Goal: Task Accomplishment & Management: Manage account settings

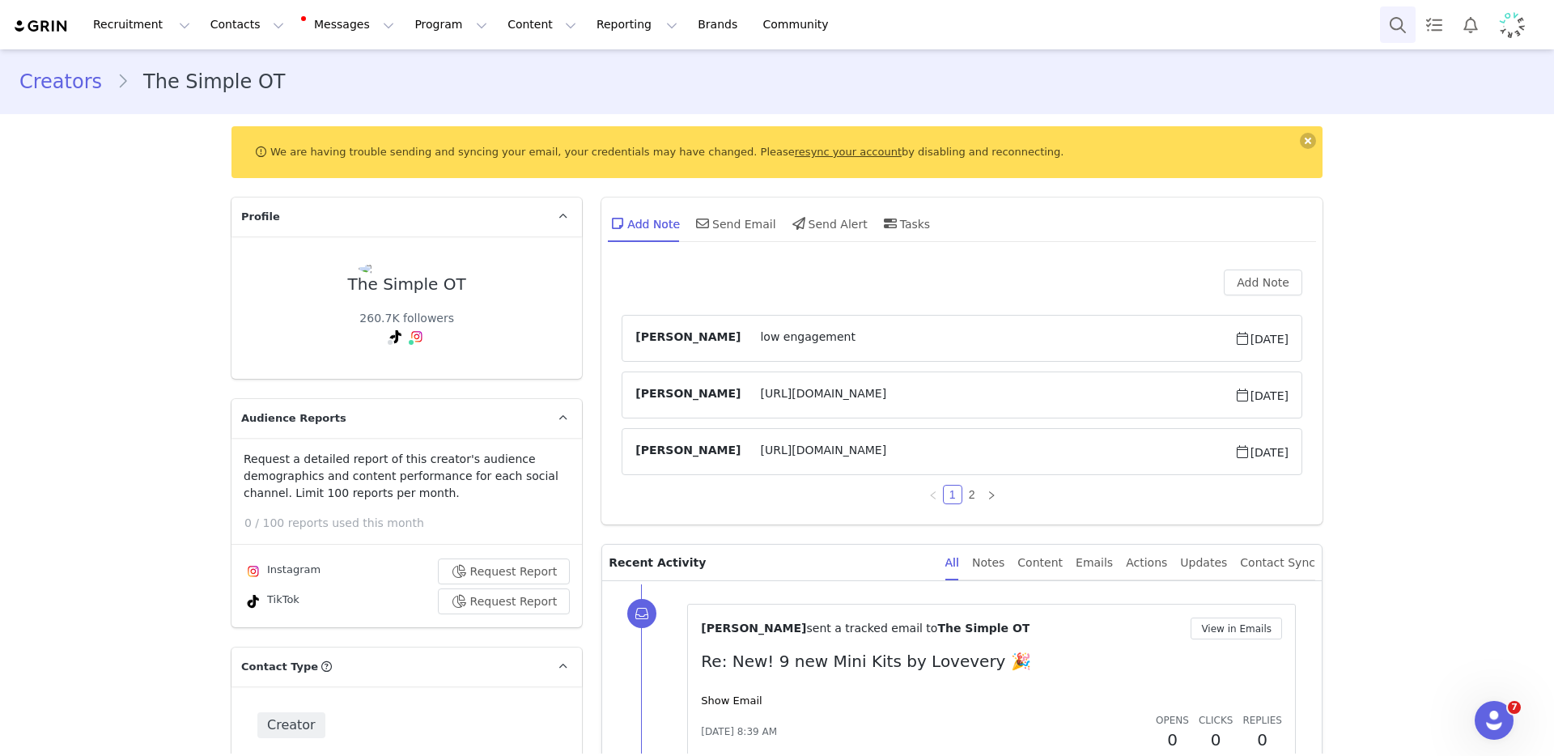
click at [1390, 32] on button "Search" at bounding box center [1398, 24] width 36 height 36
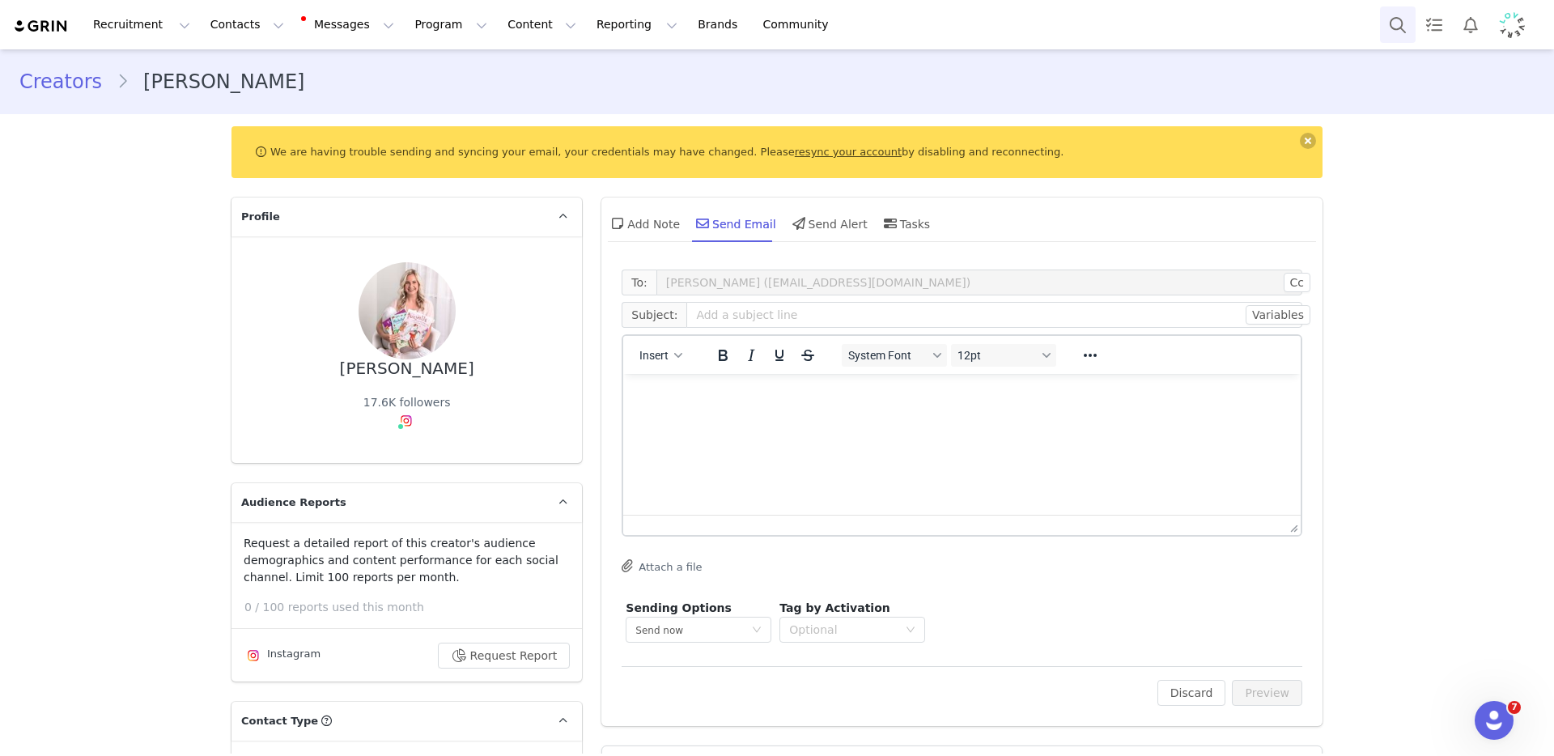
click at [1387, 28] on button "Search" at bounding box center [1398, 24] width 36 height 36
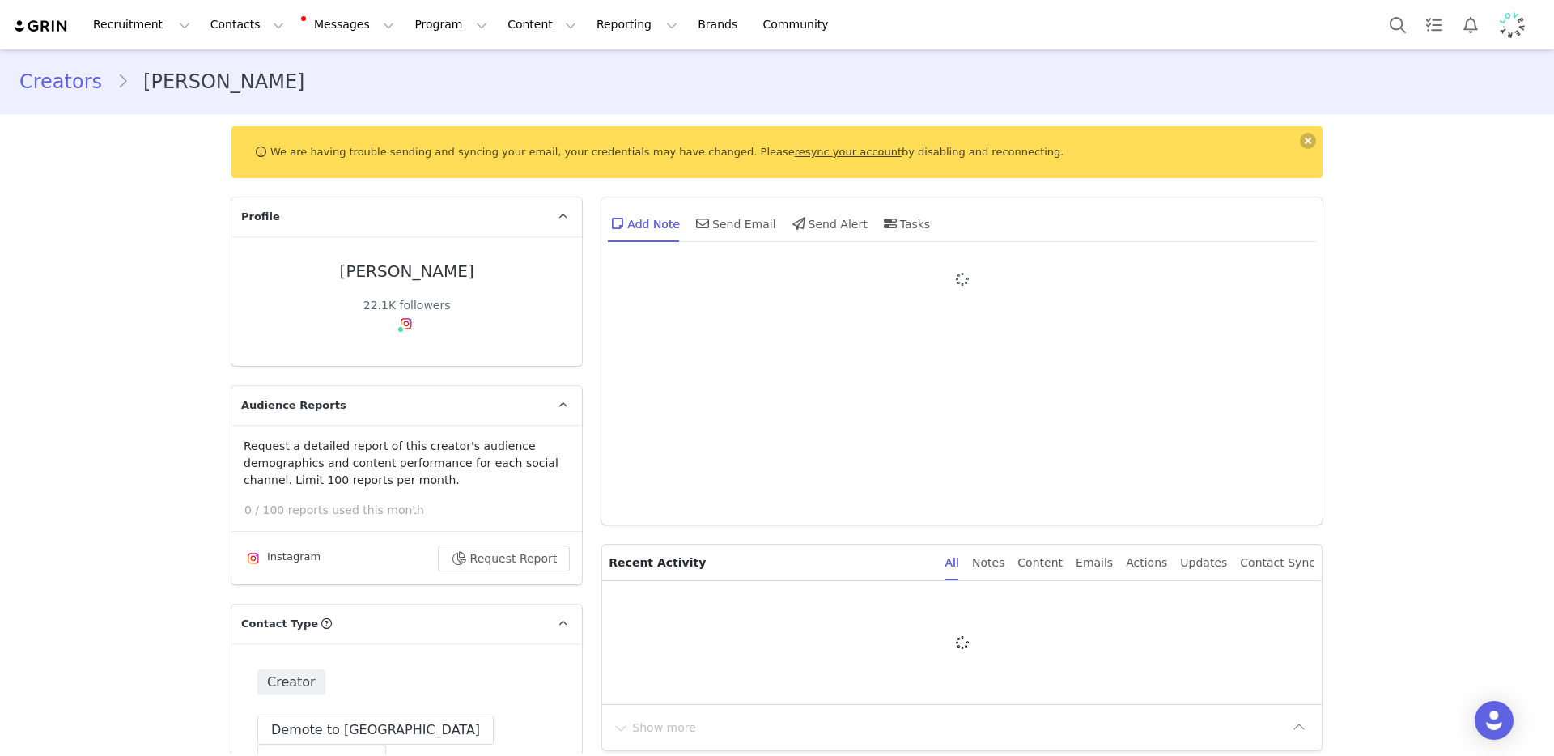
type input "+1 ([GEOGRAPHIC_DATA])"
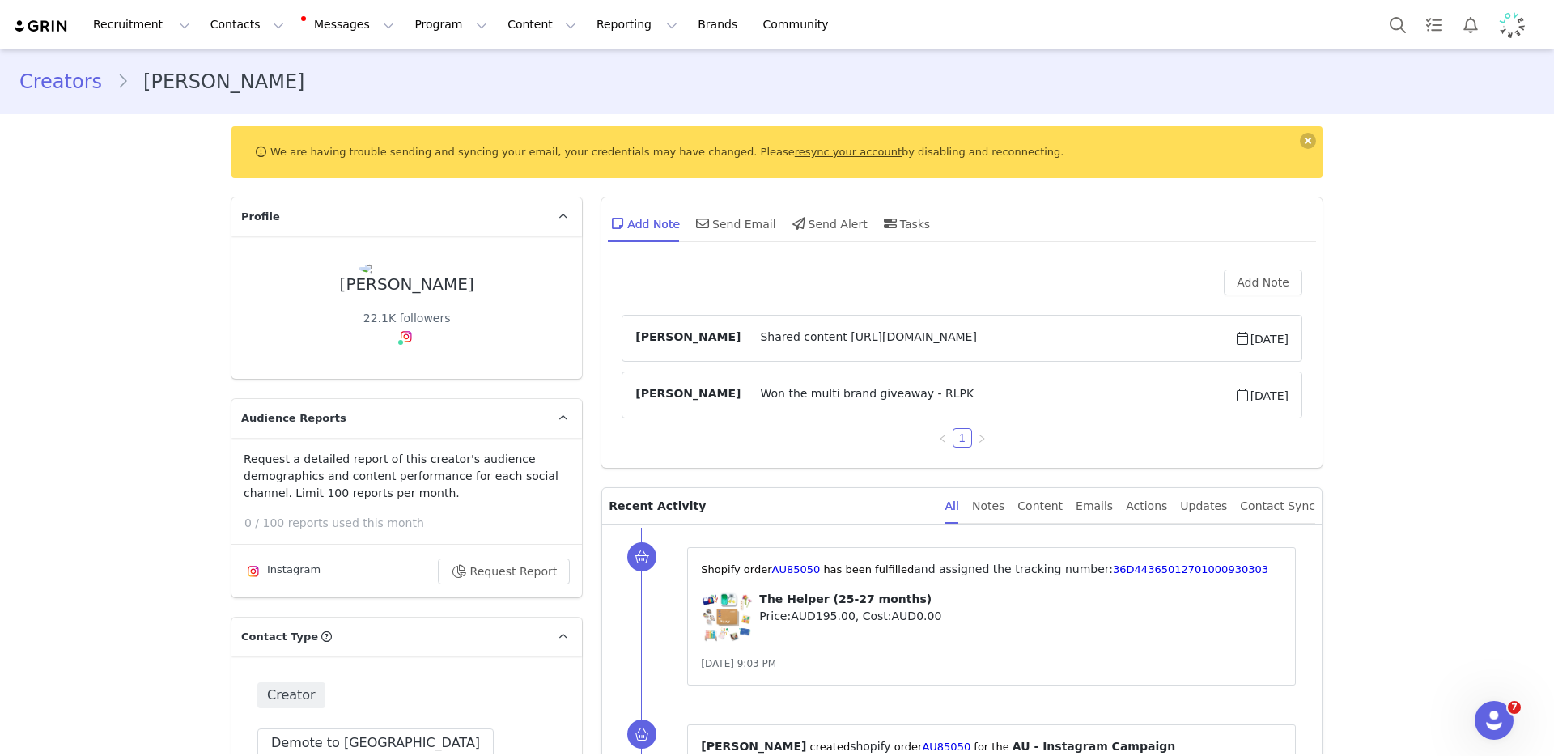
click at [1510, 27] on img "Profile" at bounding box center [1512, 25] width 26 height 26
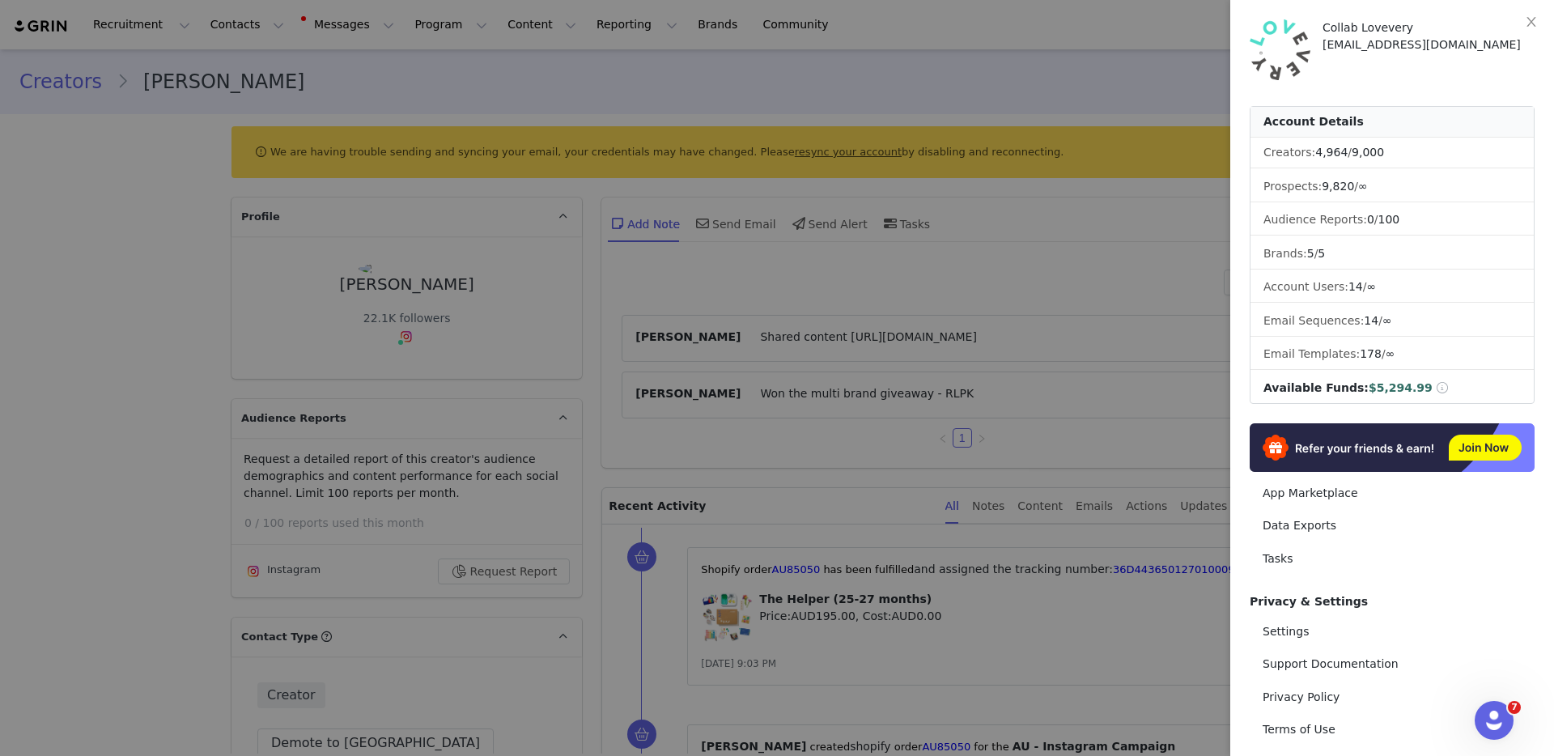
scroll to position [62, 0]
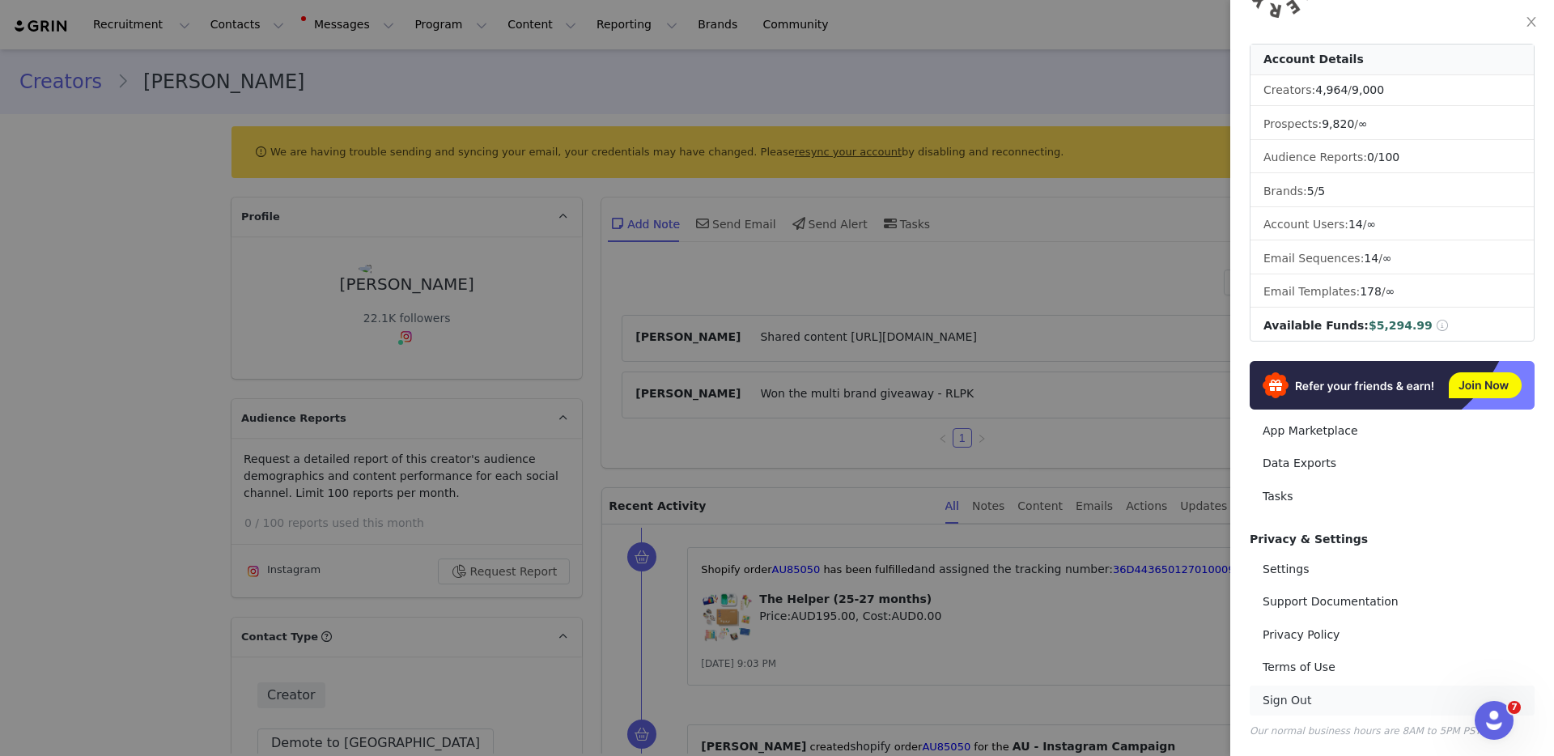
click at [1297, 693] on link "Sign Out" at bounding box center [1392, 701] width 285 height 30
